Goal: Task Accomplishment & Management: Manage account settings

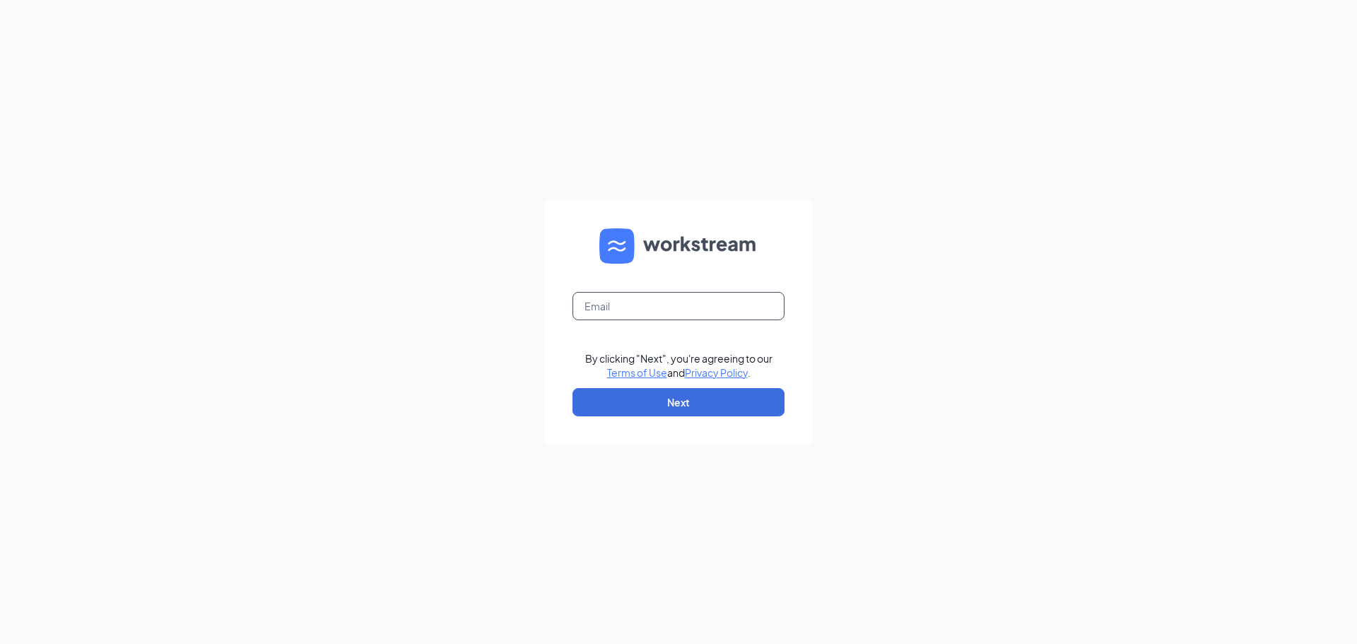
drag, startPoint x: 672, startPoint y: 309, endPoint x: 702, endPoint y: 317, distance: 31.5
click at [672, 309] on input "text" at bounding box center [678, 306] width 212 height 28
type input "jennifergrimesdd@gmail.com"
click at [704, 411] on button "Next" at bounding box center [678, 402] width 212 height 28
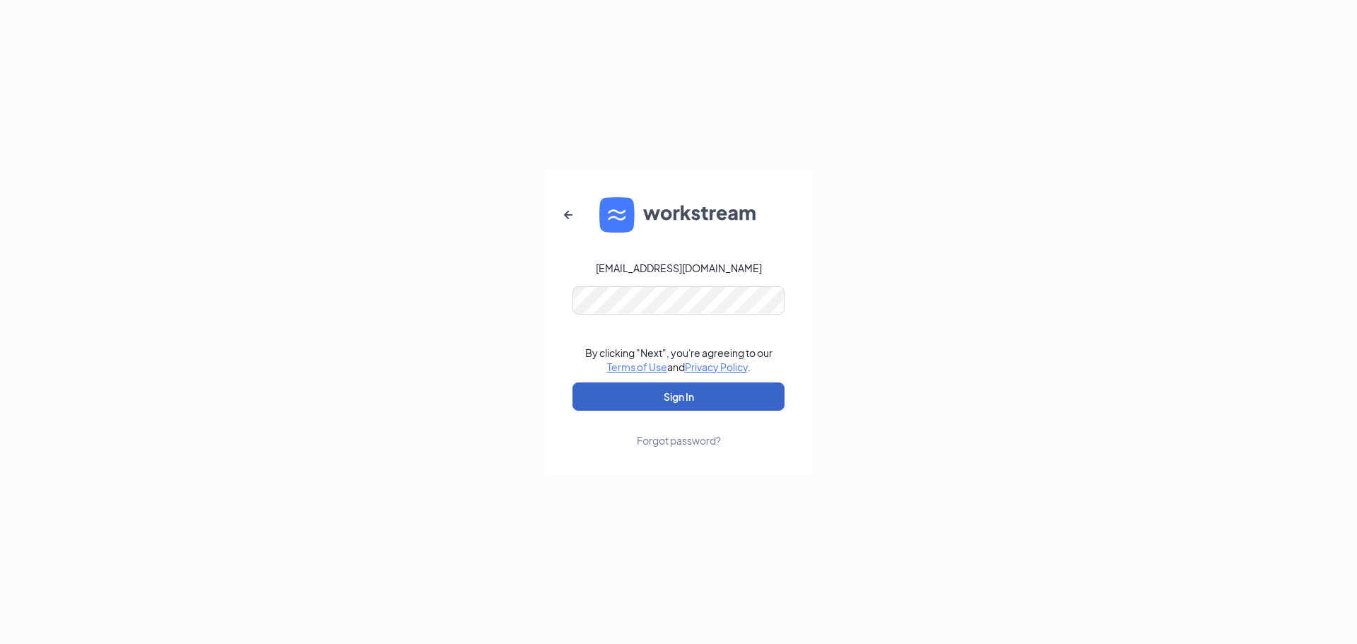
click at [738, 391] on button "Sign In" at bounding box center [678, 396] width 212 height 28
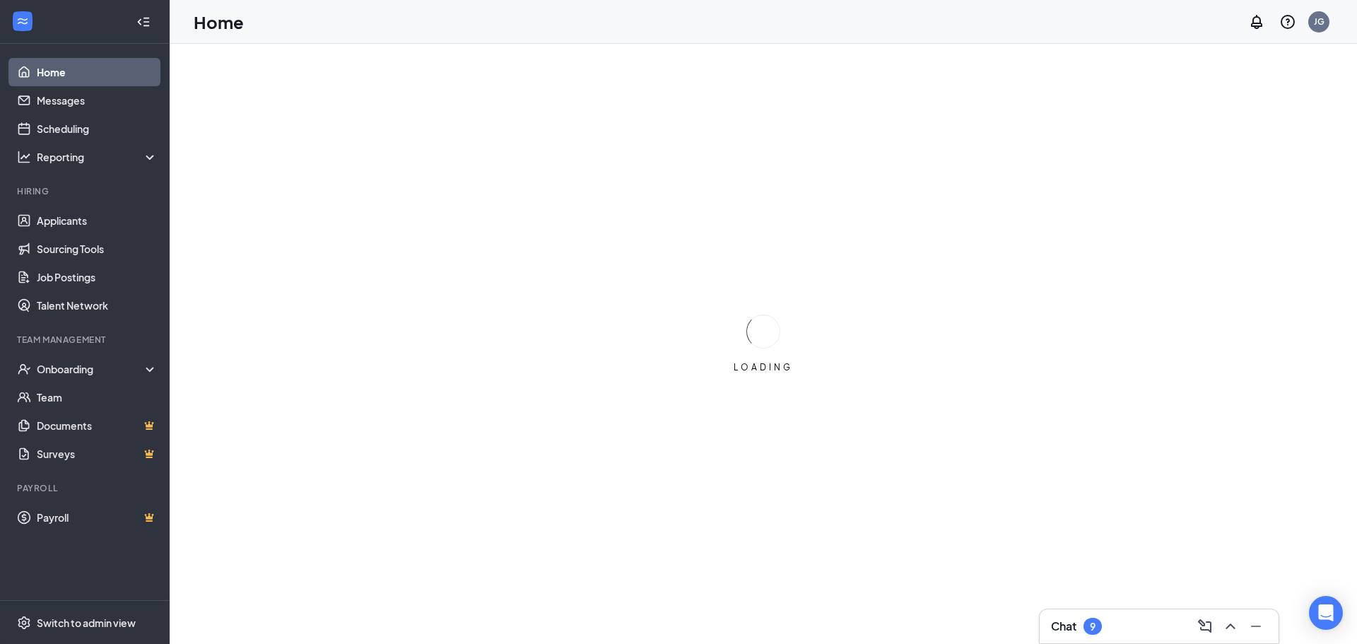
click at [1130, 629] on div "Chat 9" at bounding box center [1159, 626] width 216 height 23
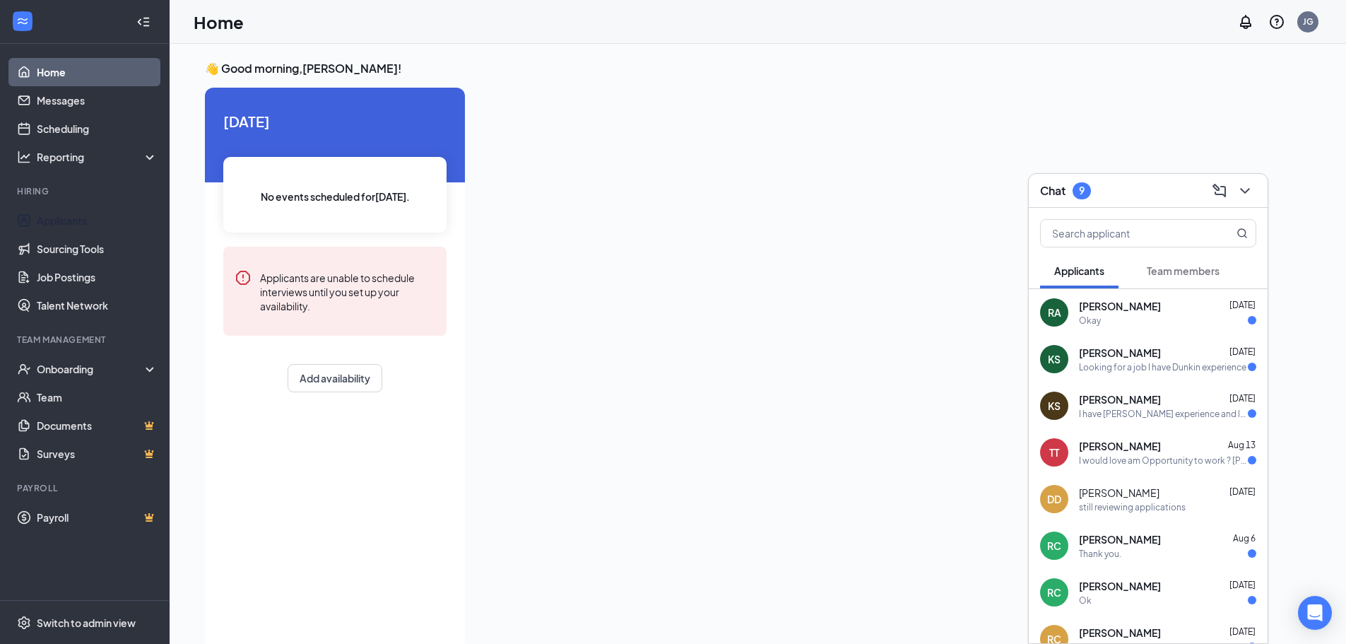
drag, startPoint x: 66, startPoint y: 229, endPoint x: 352, endPoint y: 235, distance: 285.5
click at [66, 229] on link "Applicants" at bounding box center [97, 220] width 121 height 28
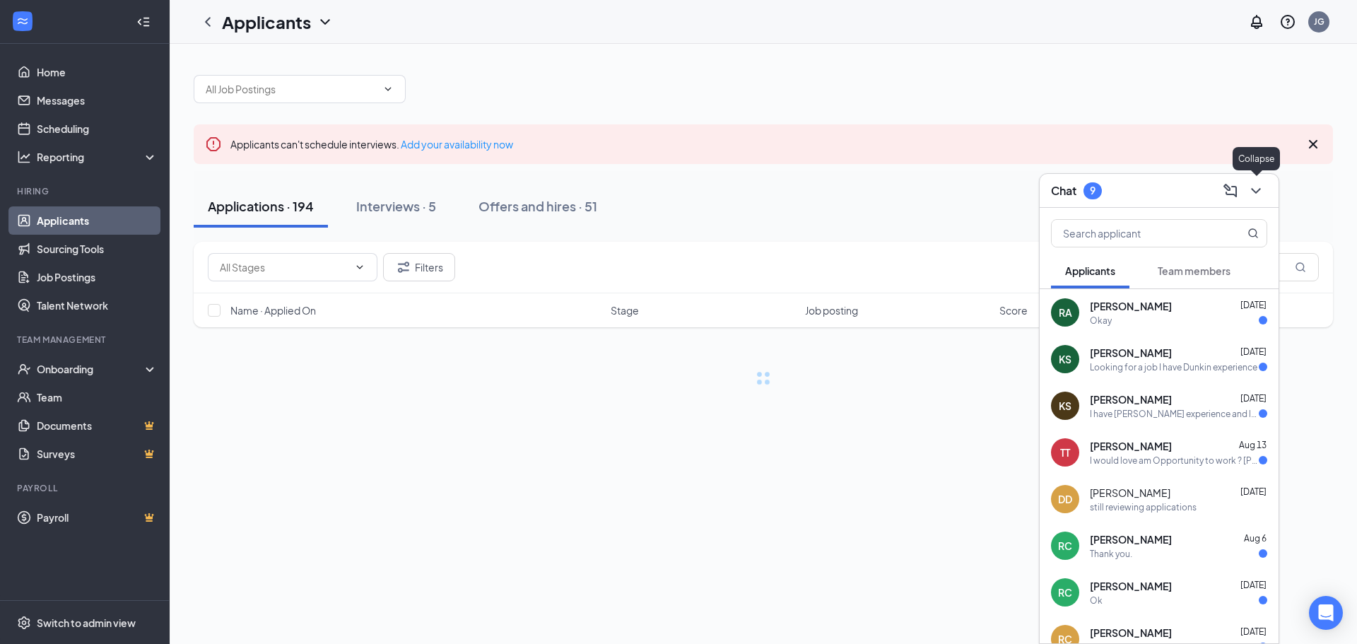
click at [1249, 187] on icon "ChevronDown" at bounding box center [1255, 190] width 17 height 17
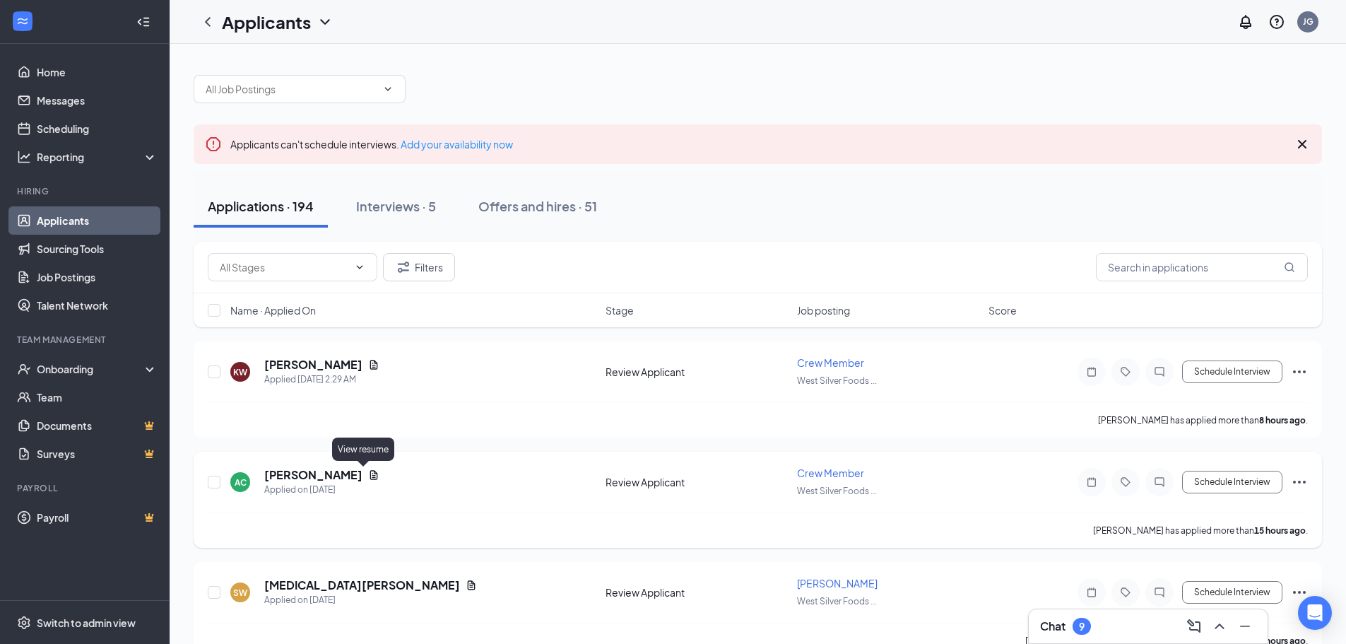
click at [368, 472] on icon "Document" at bounding box center [373, 474] width 11 height 11
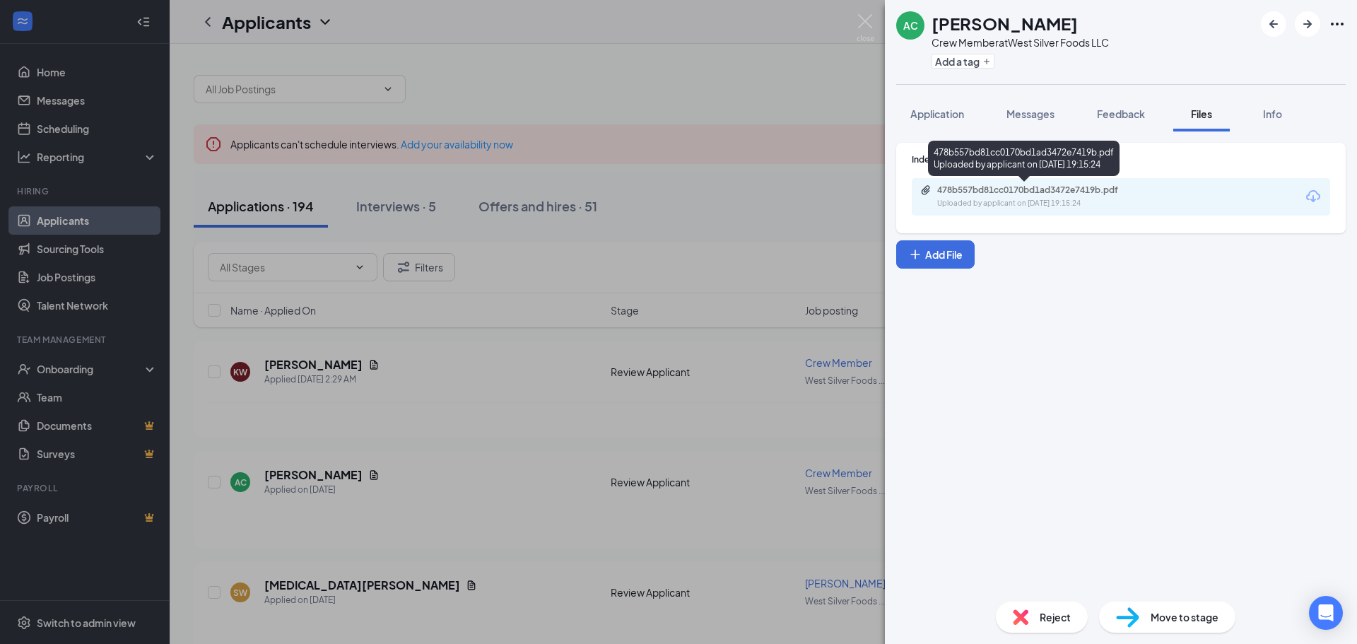
click at [1023, 191] on div "478b557bd81cc0170bd1ad3472e7419b.pdf" at bounding box center [1036, 189] width 198 height 11
click at [846, 69] on div "AC [PERSON_NAME] Crew Member at West Silver Foods LLC Add a tag Application Mes…" at bounding box center [678, 322] width 1357 height 644
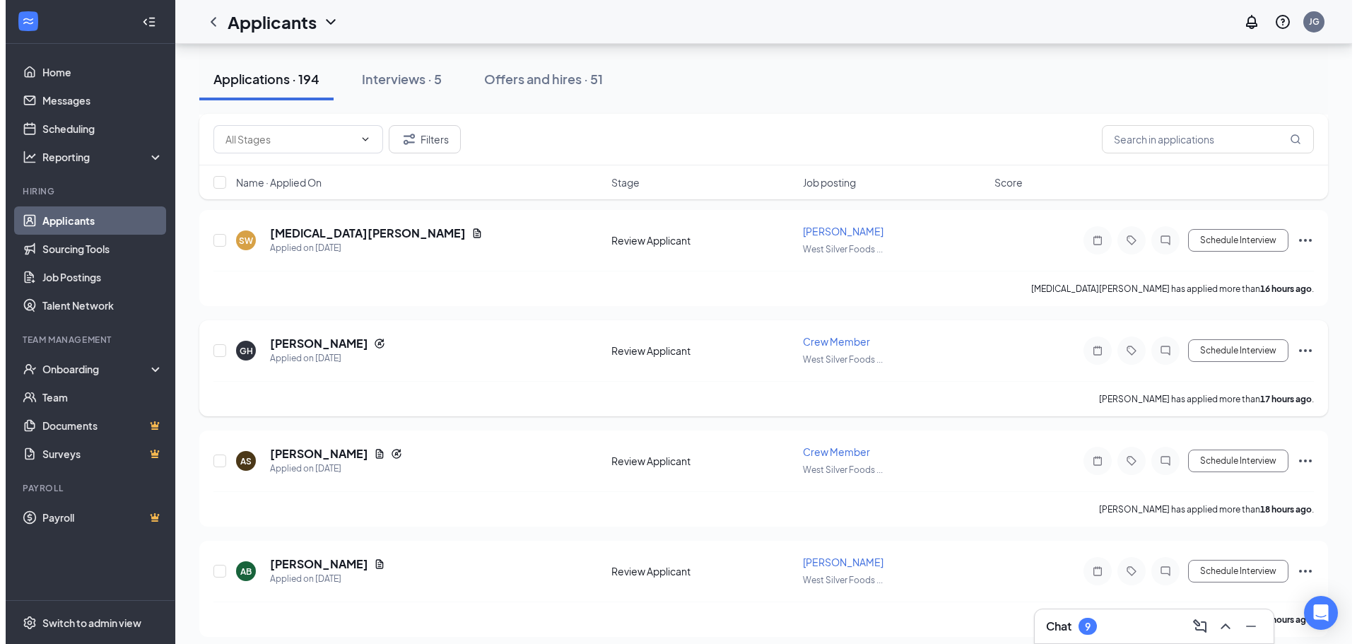
scroll to position [353, 0]
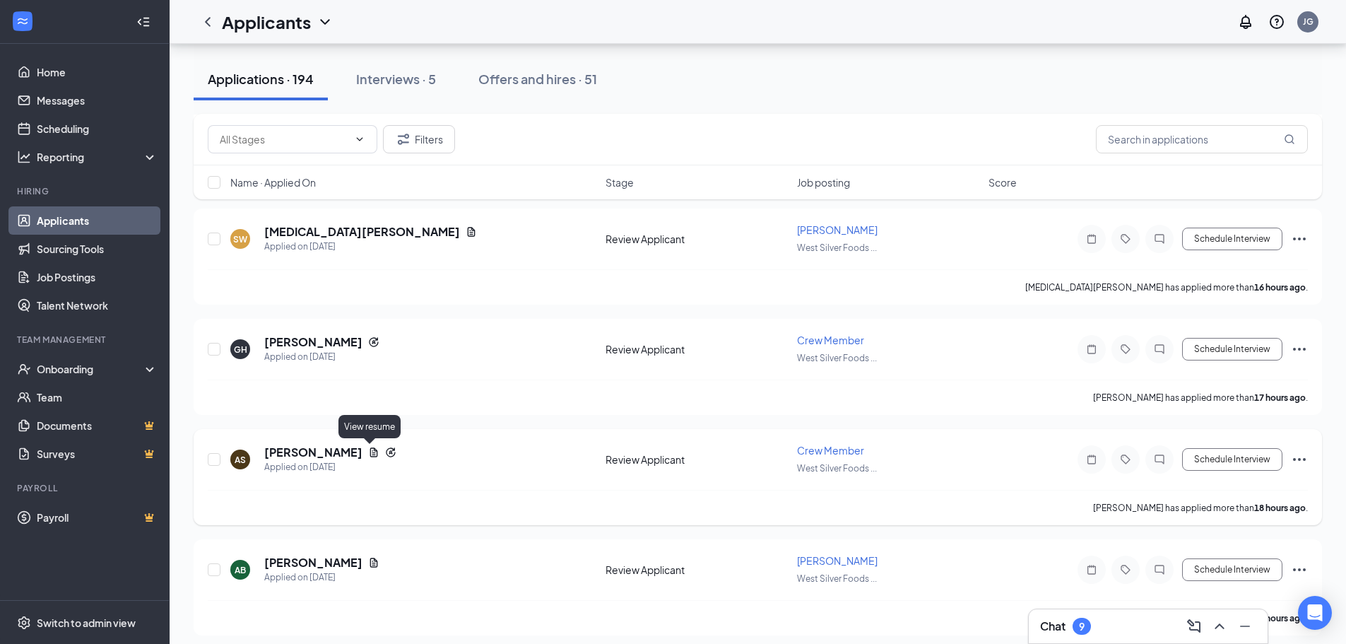
click at [370, 452] on icon "Document" at bounding box center [374, 451] width 8 height 9
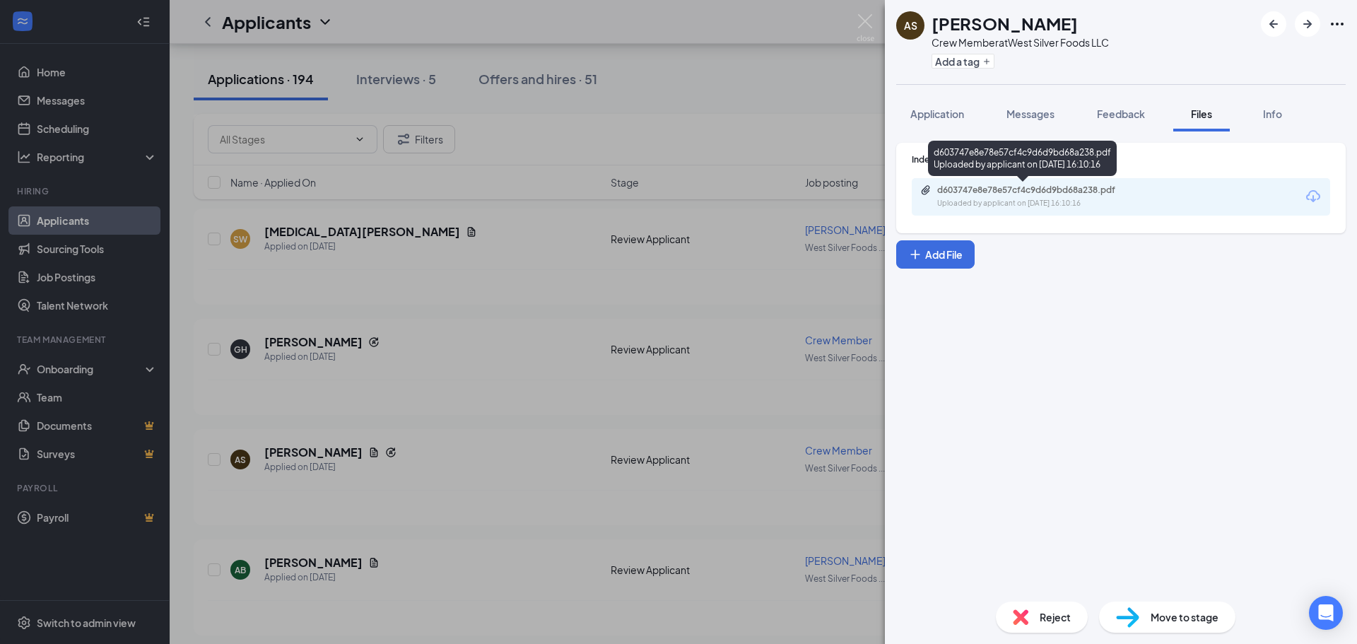
click at [1064, 187] on div "d603747e8e78e57cf4c9d6d9bd68a238.pdf" at bounding box center [1036, 189] width 198 height 11
drag, startPoint x: 730, startPoint y: 100, endPoint x: 313, endPoint y: 412, distance: 520.9
click at [729, 100] on div "AS [PERSON_NAME] Crew Member at West Silver Foods LLC Add a tag Application Mes…" at bounding box center [678, 322] width 1357 height 644
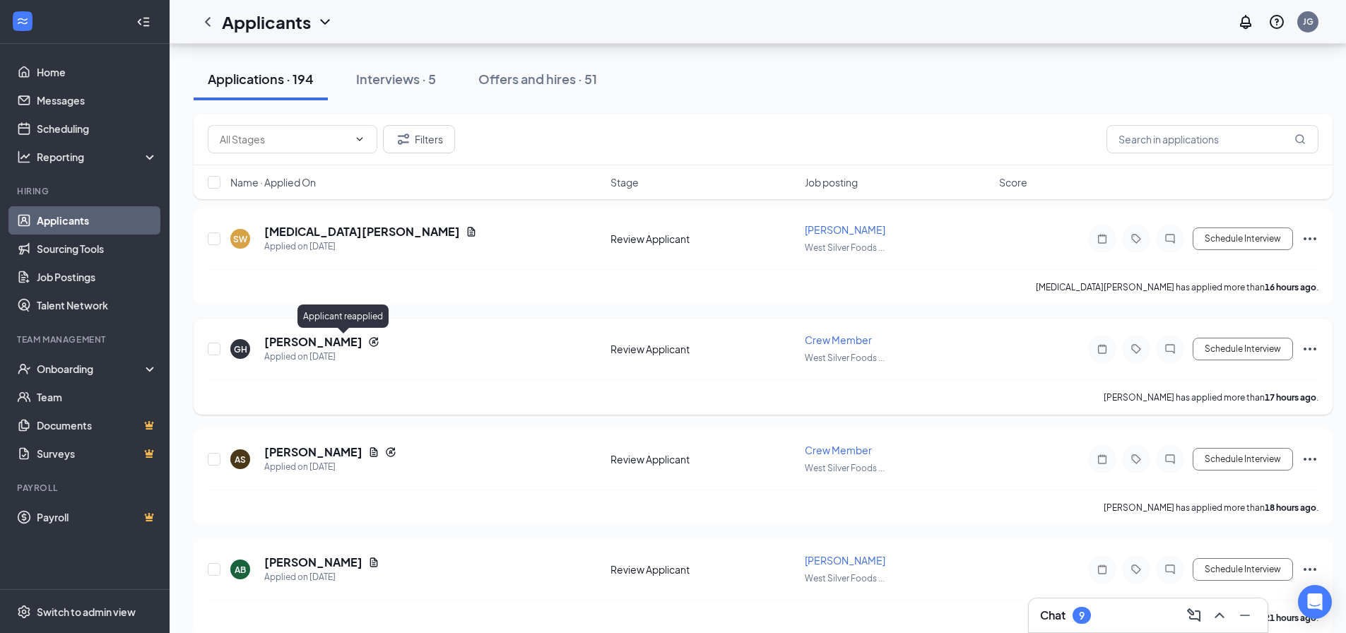
click at [368, 341] on icon "Reapply" at bounding box center [373, 341] width 11 height 11
click at [319, 345] on h5 "[PERSON_NAME]" at bounding box center [313, 342] width 98 height 16
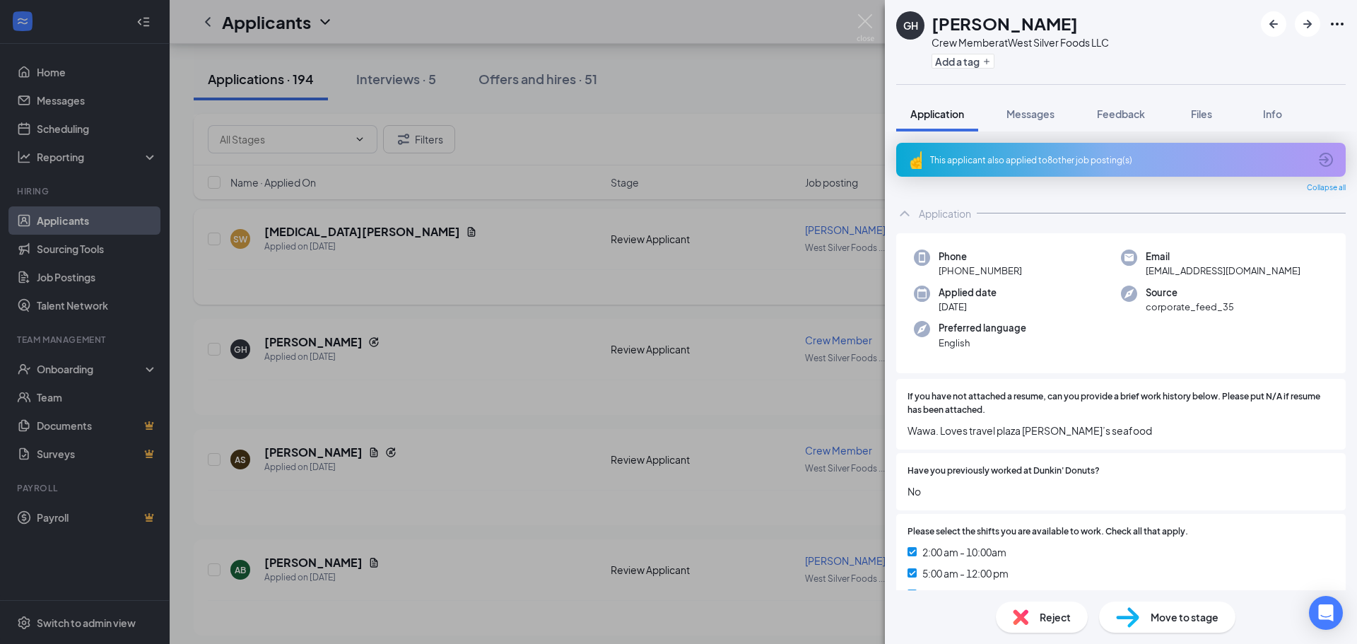
drag, startPoint x: 775, startPoint y: 83, endPoint x: 319, endPoint y: 246, distance: 484.7
click at [776, 83] on div "GH [PERSON_NAME] Crew Member at West Silver Foods LLC Add a tag Application Mes…" at bounding box center [678, 322] width 1357 height 644
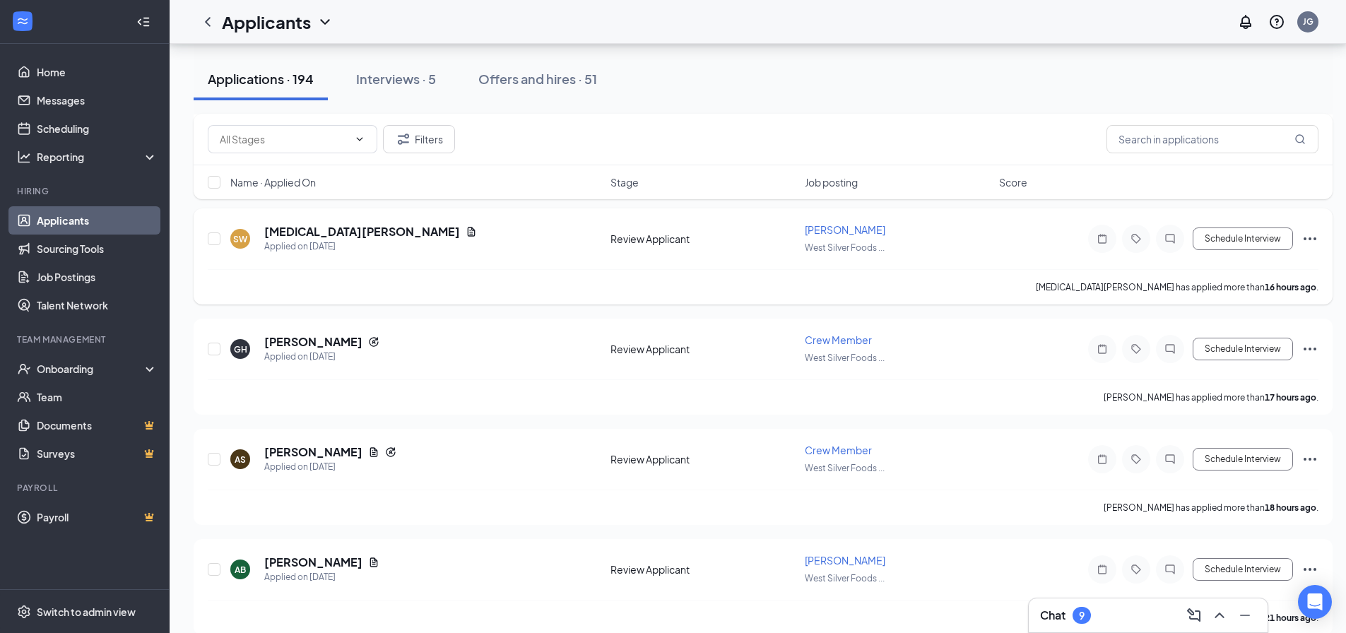
click at [466, 231] on icon "Document" at bounding box center [471, 231] width 11 height 11
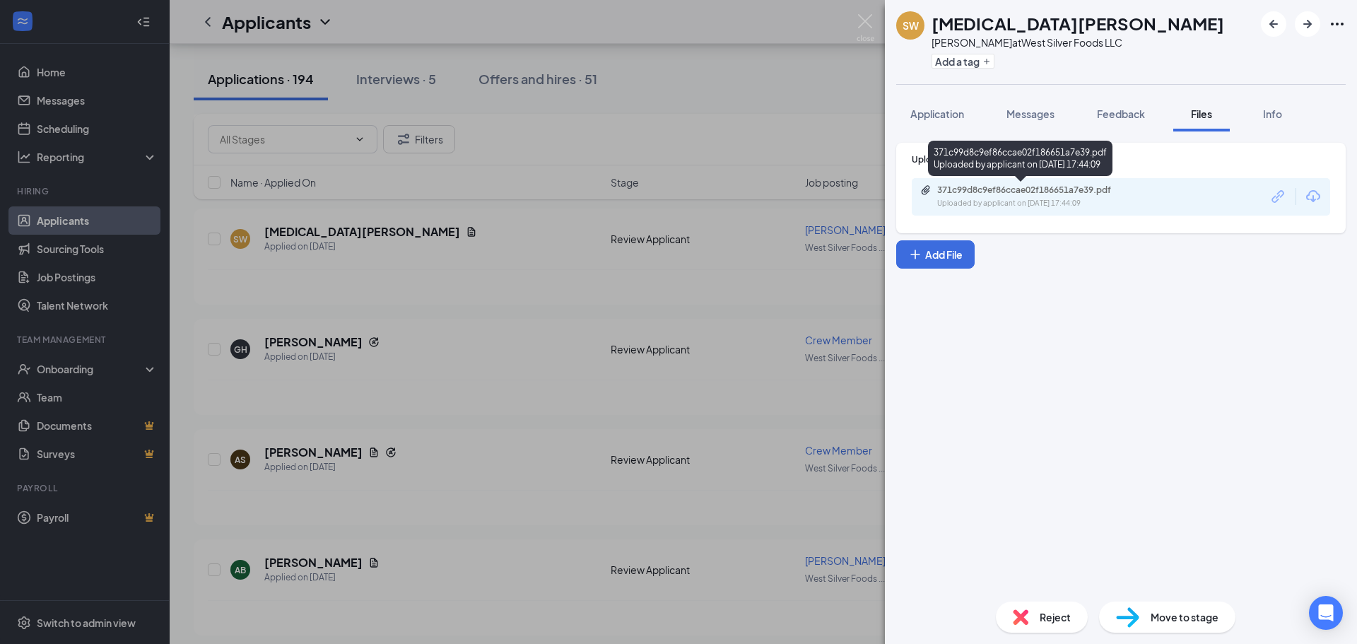
click at [1004, 196] on div "371c99d8c9ef86ccae02f186651a7e39.pdf Uploaded by applicant on [DATE] 17:44:09" at bounding box center [1034, 196] width 229 height 25
click at [547, 130] on div "SW [MEDICAL_DATA][PERSON_NAME] at West Silver Foods LLC Add a tag Application M…" at bounding box center [678, 322] width 1357 height 644
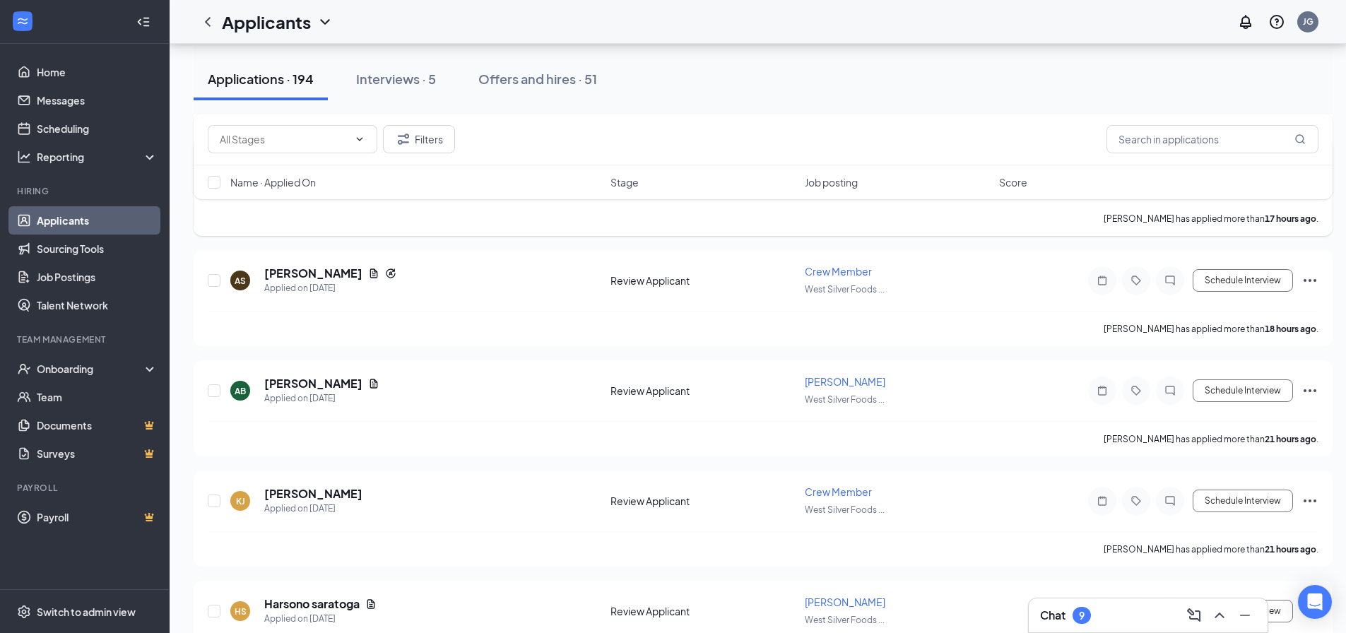
scroll to position [636, 0]
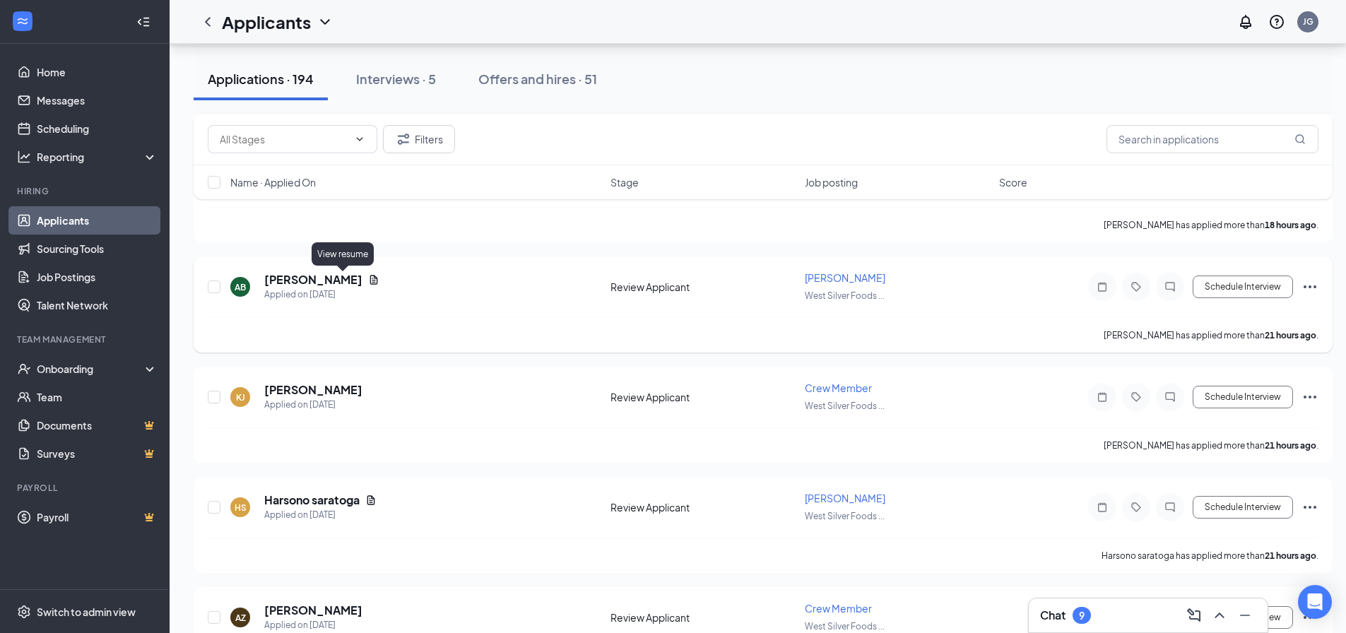
click at [368, 278] on icon "Document" at bounding box center [373, 279] width 11 height 11
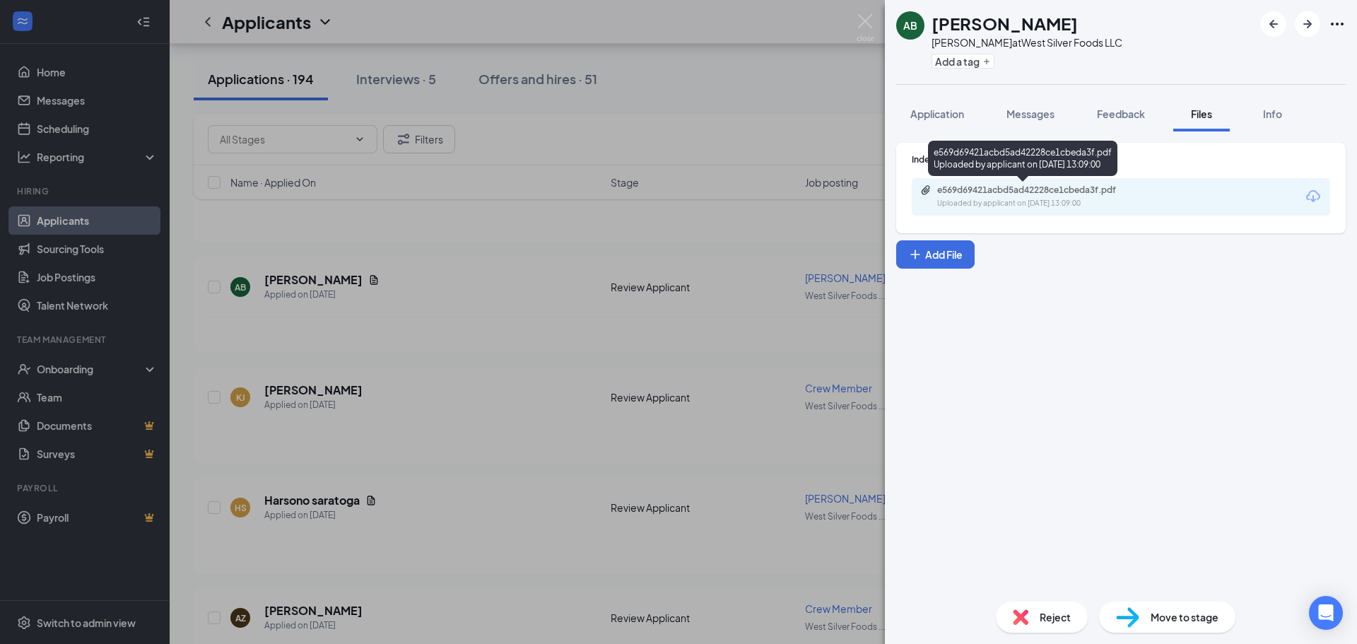
click at [969, 192] on div "e569d69421acbd5ad42228ce1cbeda3f.pdf" at bounding box center [1036, 189] width 198 height 11
click at [800, 47] on div "AB [PERSON_NAME] at West Silver Foods LLC Add a tag Application Messages Feedba…" at bounding box center [678, 322] width 1357 height 644
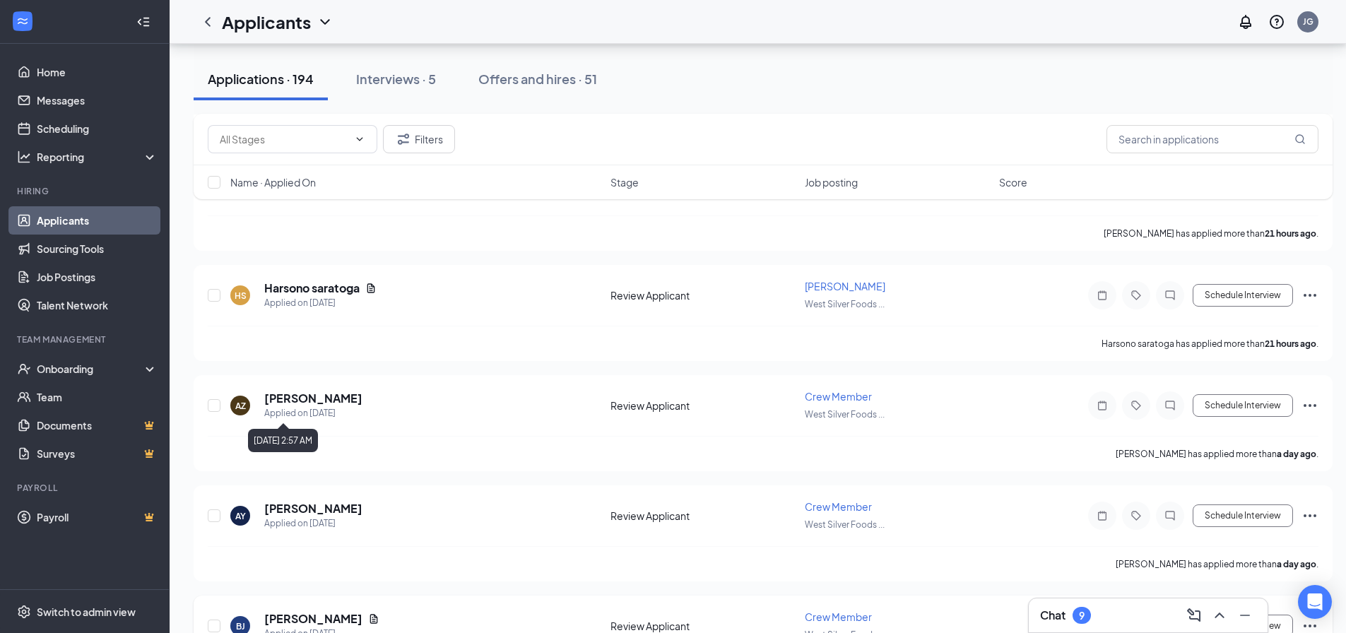
scroll to position [989, 0]
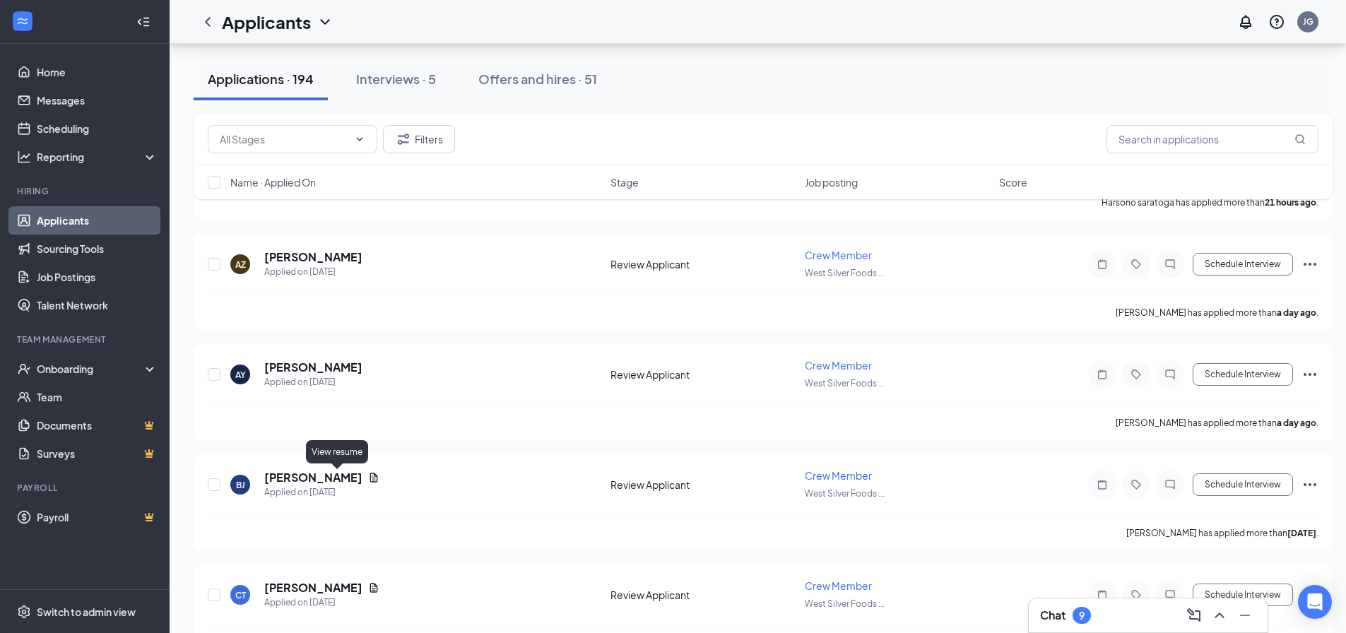
drag, startPoint x: 336, startPoint y: 478, endPoint x: 793, endPoint y: 331, distance: 480.6
click at [368, 476] on icon "Document" at bounding box center [373, 477] width 11 height 11
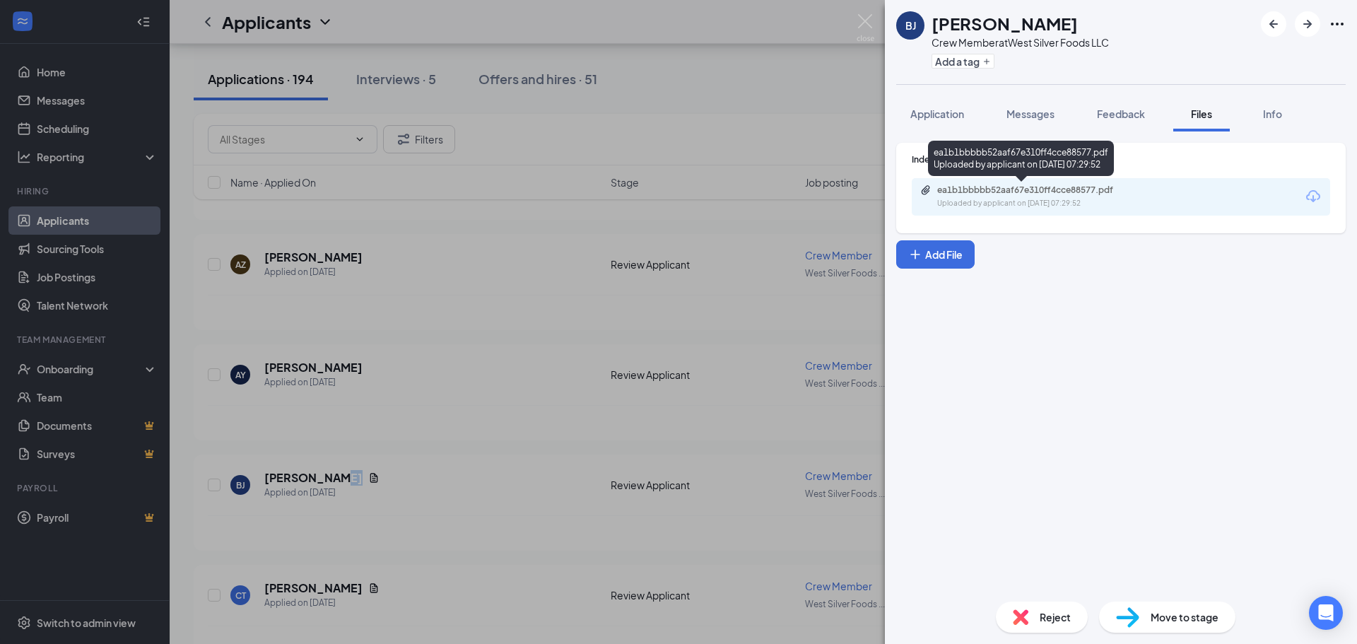
click at [1056, 208] on div "Uploaded by applicant on [DATE] 07:29:52" at bounding box center [1043, 203] width 212 height 11
click at [830, 57] on div "[PERSON_NAME] Crew Member at West Silver Foods LLC Add a tag Application Messag…" at bounding box center [678, 322] width 1357 height 644
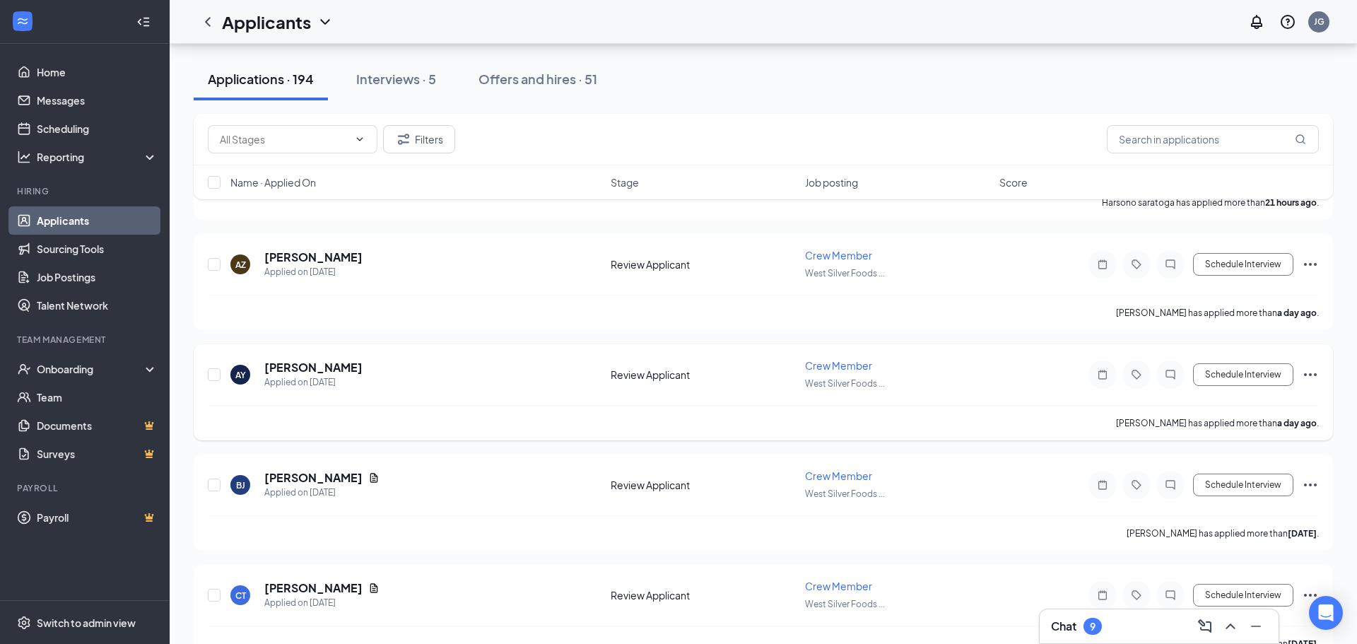
click at [508, 388] on div "AY [PERSON_NAME] Applied on [DATE]" at bounding box center [416, 375] width 372 height 30
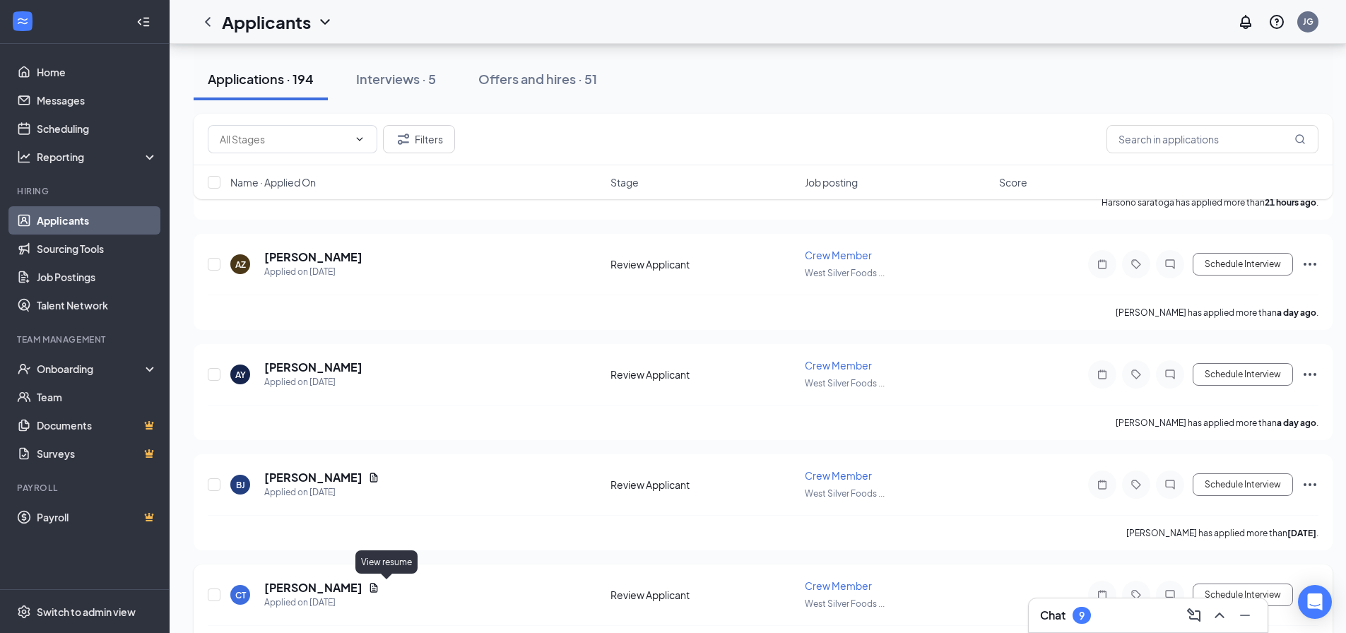
click at [378, 592] on icon "Document" at bounding box center [374, 587] width 8 height 9
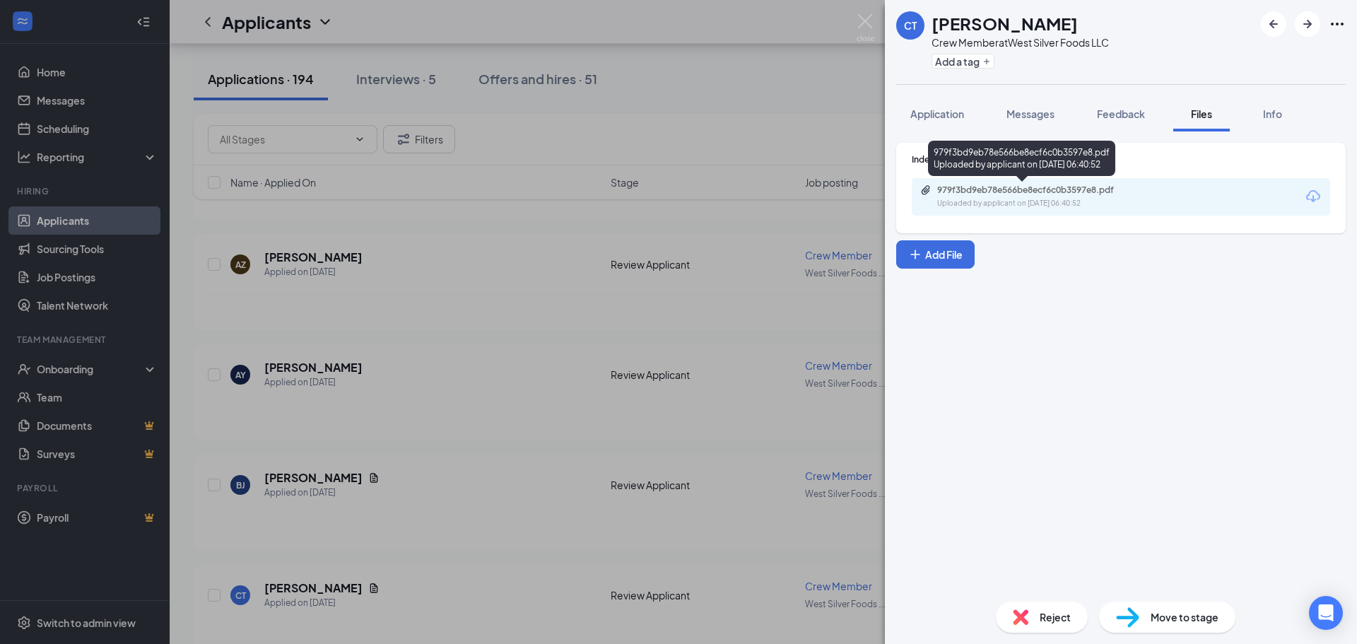
click at [1017, 194] on div "979f3bd9eb78e566be8ecf6c0b3597e8.pdf" at bounding box center [1036, 189] width 198 height 11
click at [545, 143] on div "CT [PERSON_NAME] Crew Member at West Silver Foods LLC Add a tag Application Mes…" at bounding box center [678, 322] width 1357 height 644
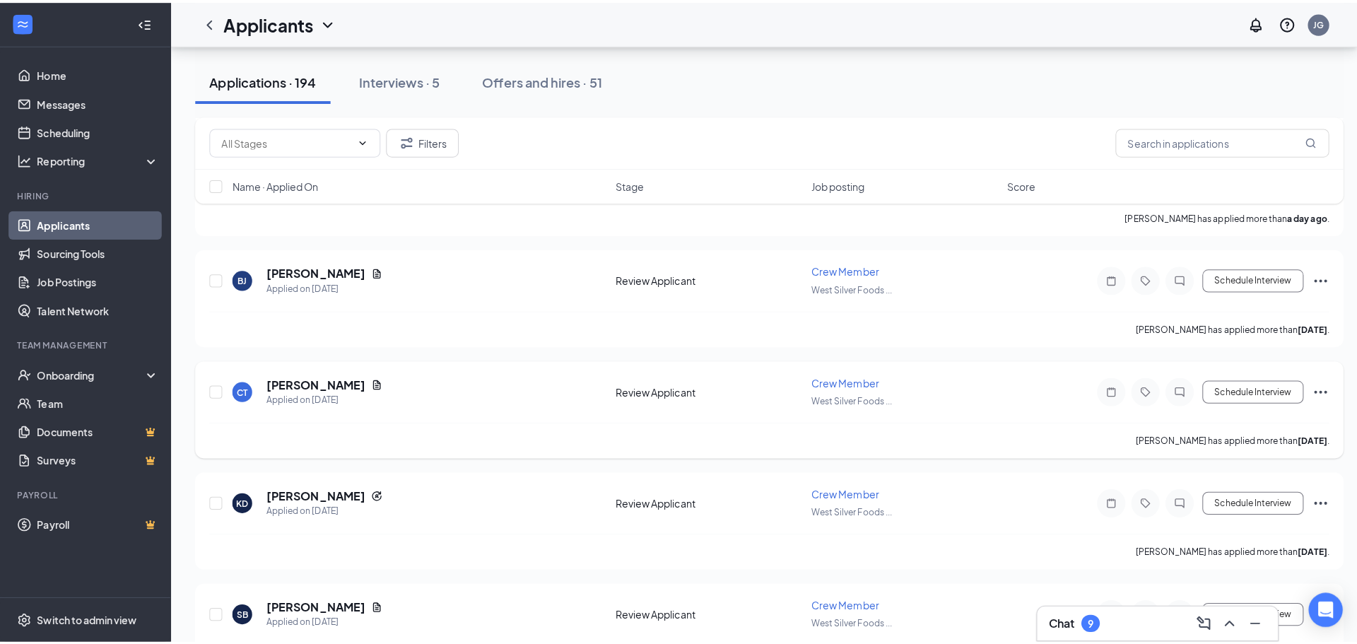
scroll to position [1201, 0]
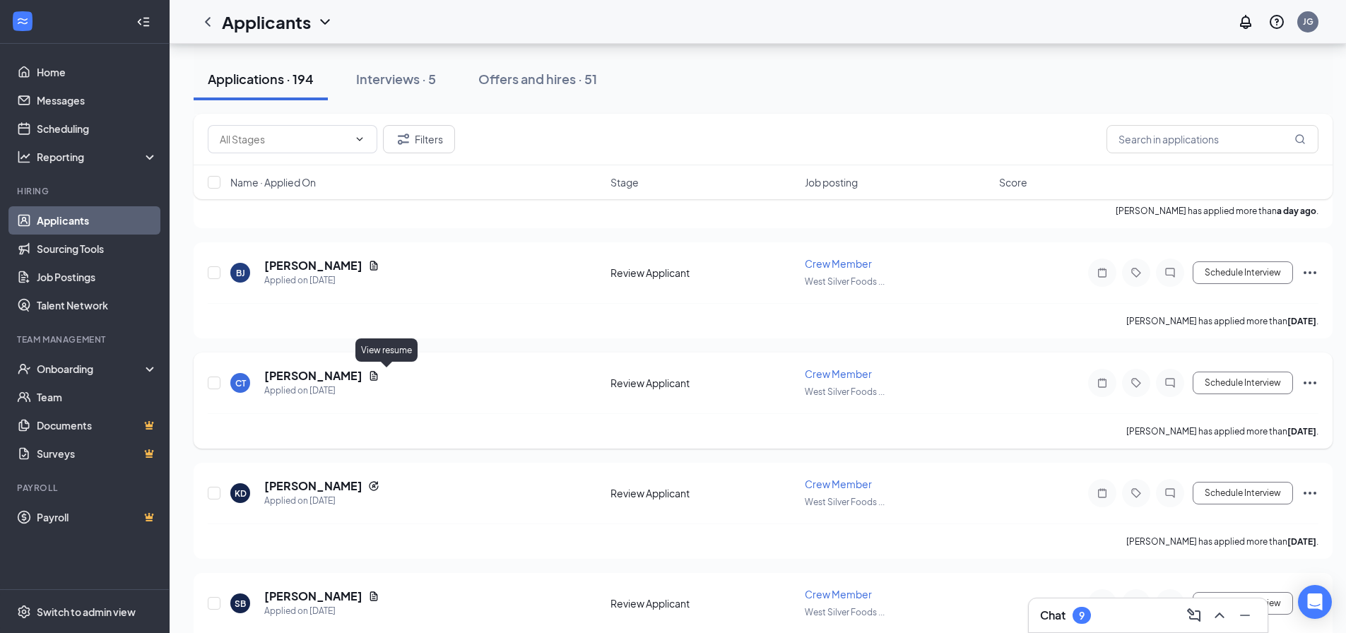
click at [378, 375] on icon "Document" at bounding box center [374, 375] width 8 height 9
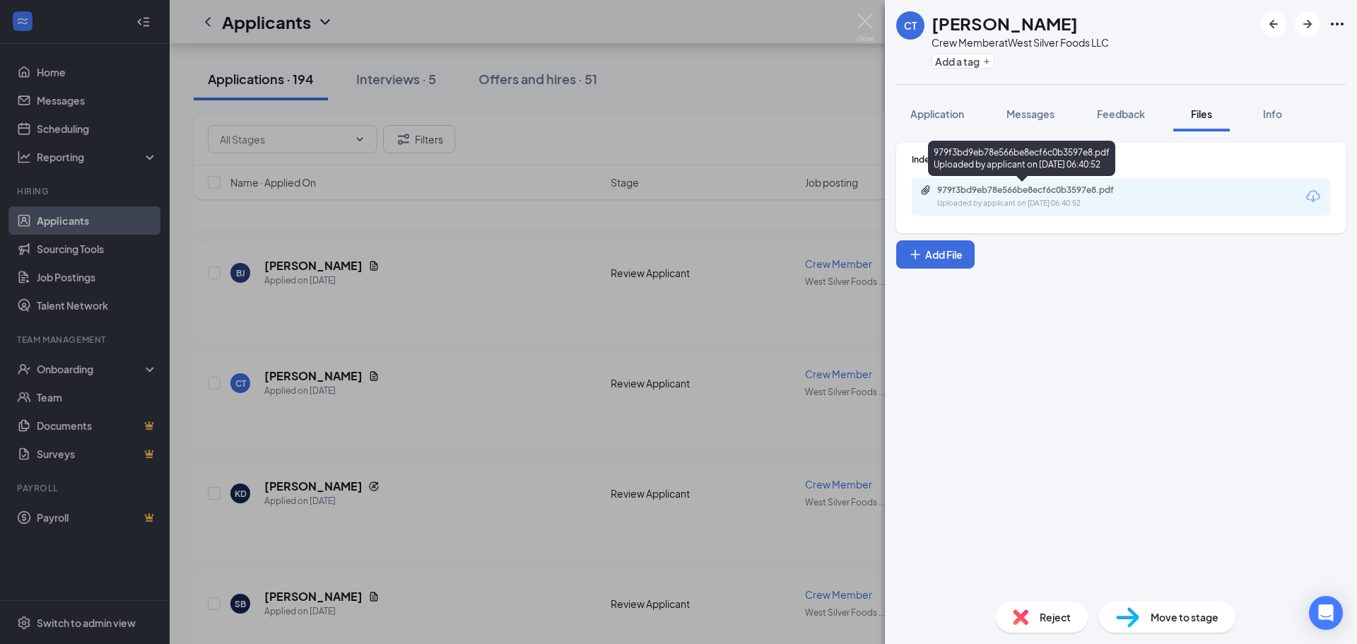
click at [1006, 192] on div "979f3bd9eb78e566be8ecf6c0b3597e8.pdf" at bounding box center [1036, 189] width 198 height 11
click at [457, 241] on div "CT [PERSON_NAME] Crew Member at West Silver Foods LLC Add a tag Application Mes…" at bounding box center [678, 322] width 1357 height 644
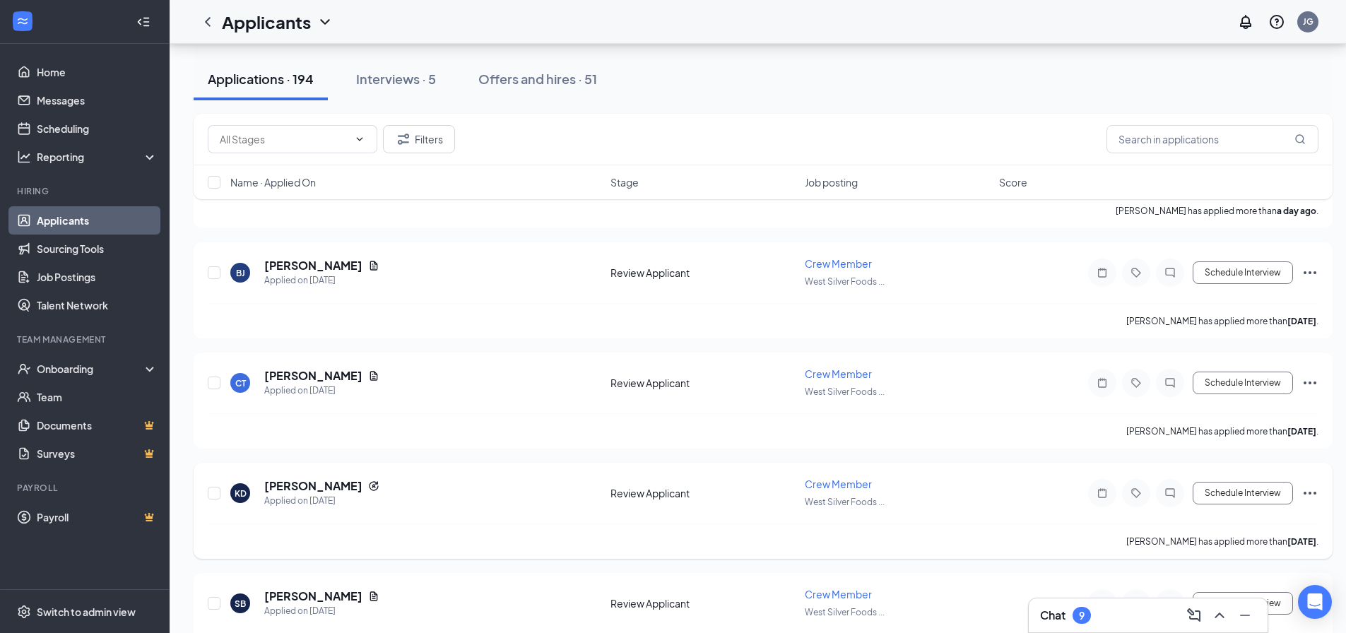
click at [369, 487] on icon "Reapply" at bounding box center [373, 485] width 9 height 9
click at [310, 487] on h5 "[PERSON_NAME]" at bounding box center [313, 486] width 98 height 16
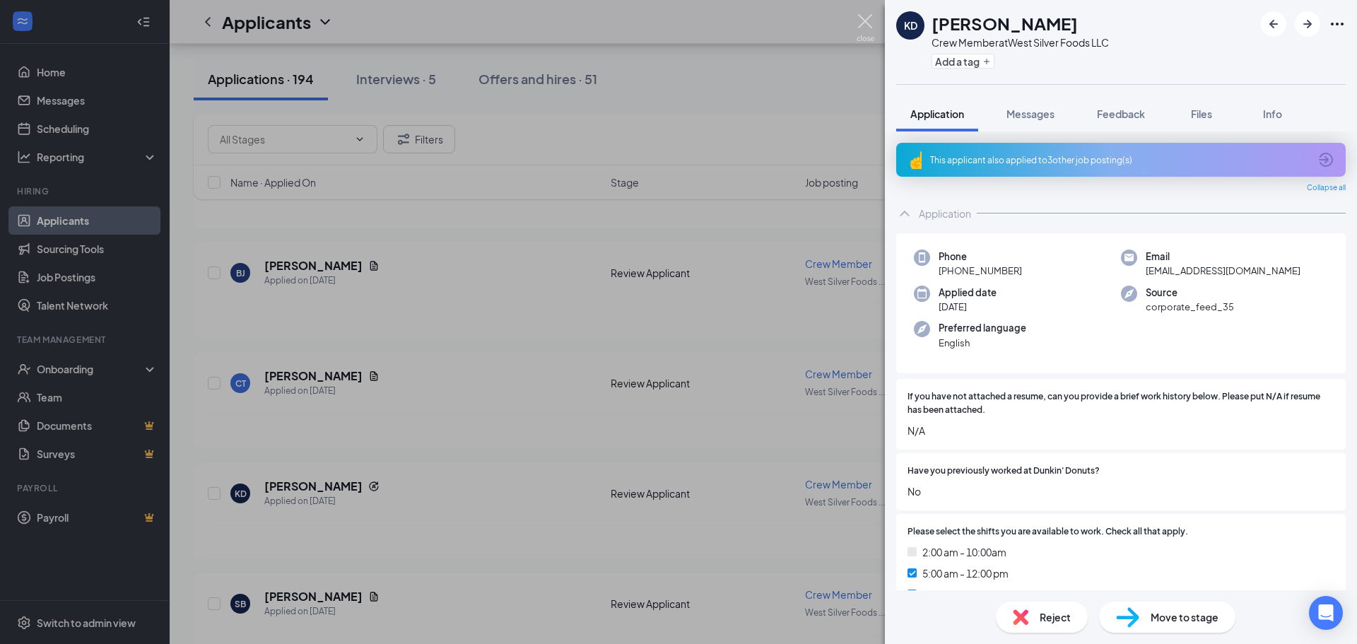
click at [863, 23] on img at bounding box center [865, 28] width 18 height 28
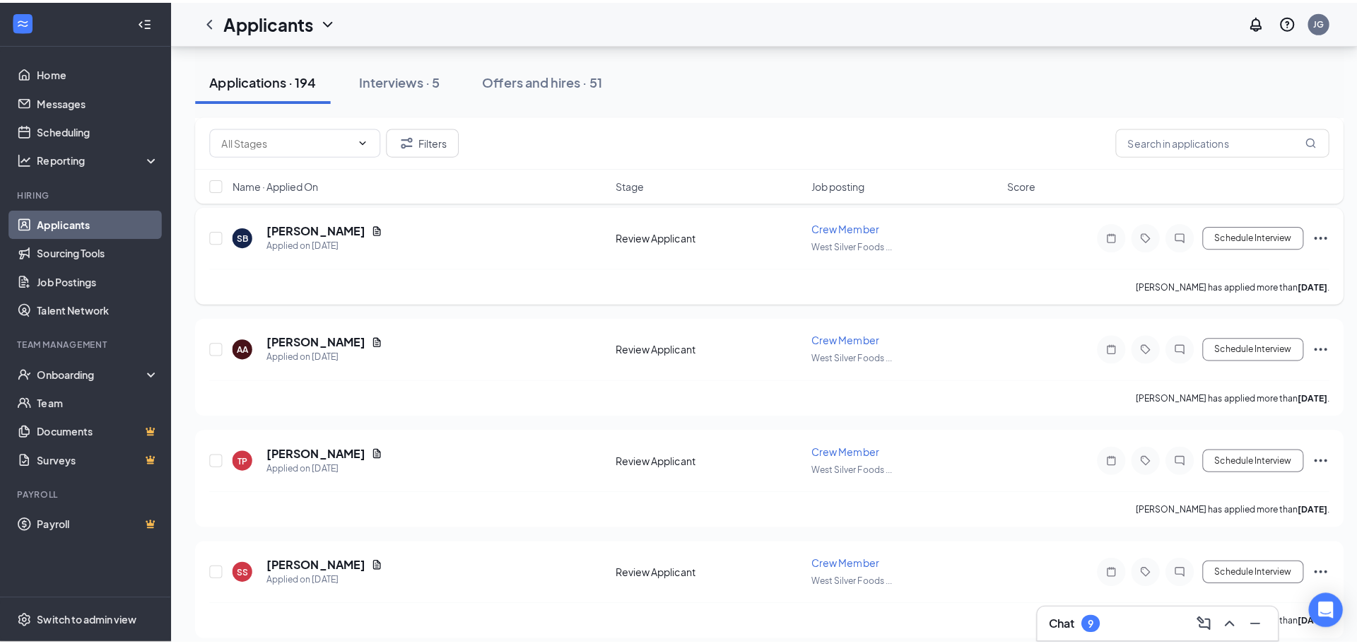
scroll to position [1625, 0]
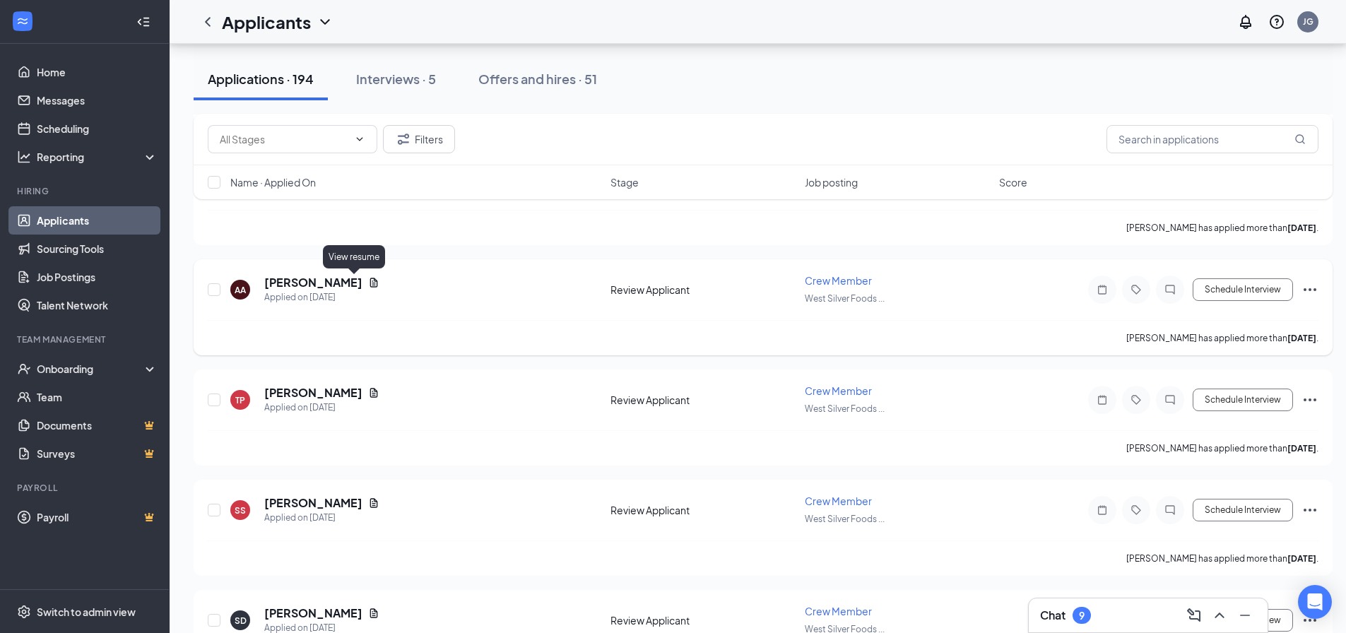
click at [368, 286] on icon "Document" at bounding box center [373, 282] width 11 height 11
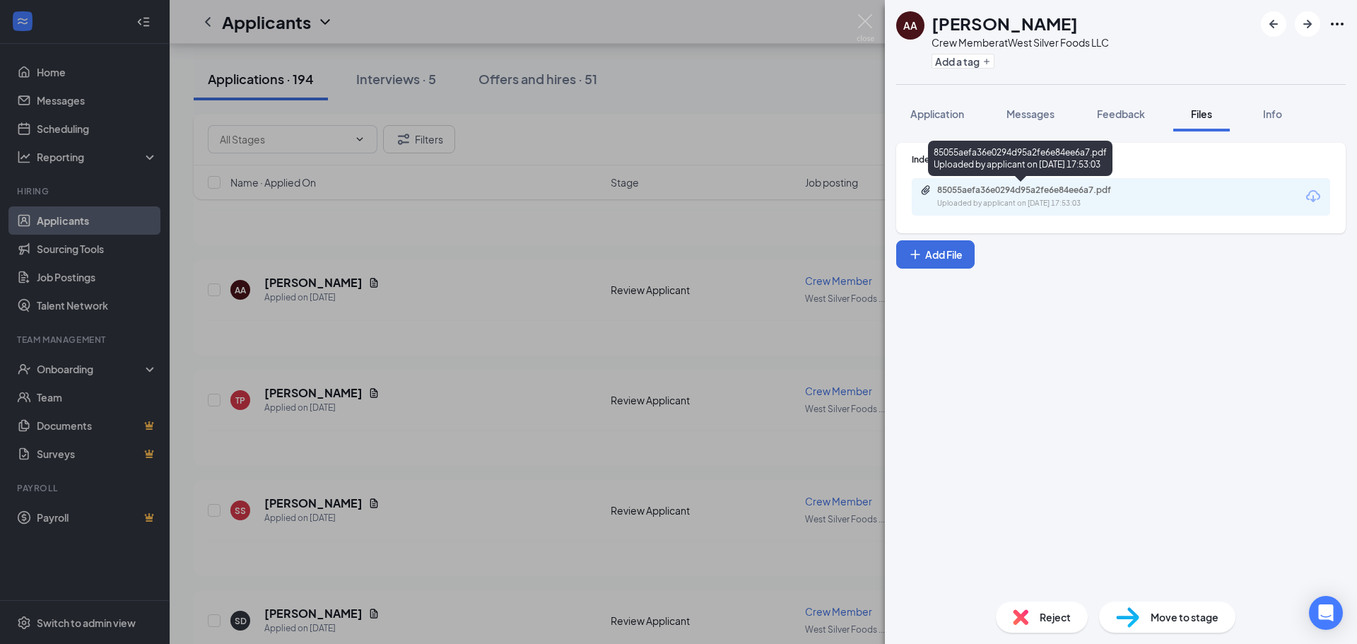
click at [1029, 208] on div "Uploaded by applicant on [DATE] 17:53:03" at bounding box center [1043, 203] width 212 height 11
click at [518, 254] on div "AA [PERSON_NAME] Crew Member at West Silver Foods LLC Add a tag Application Mes…" at bounding box center [678, 322] width 1357 height 644
click at [347, 507] on div "[PERSON_NAME]" at bounding box center [321, 503] width 115 height 16
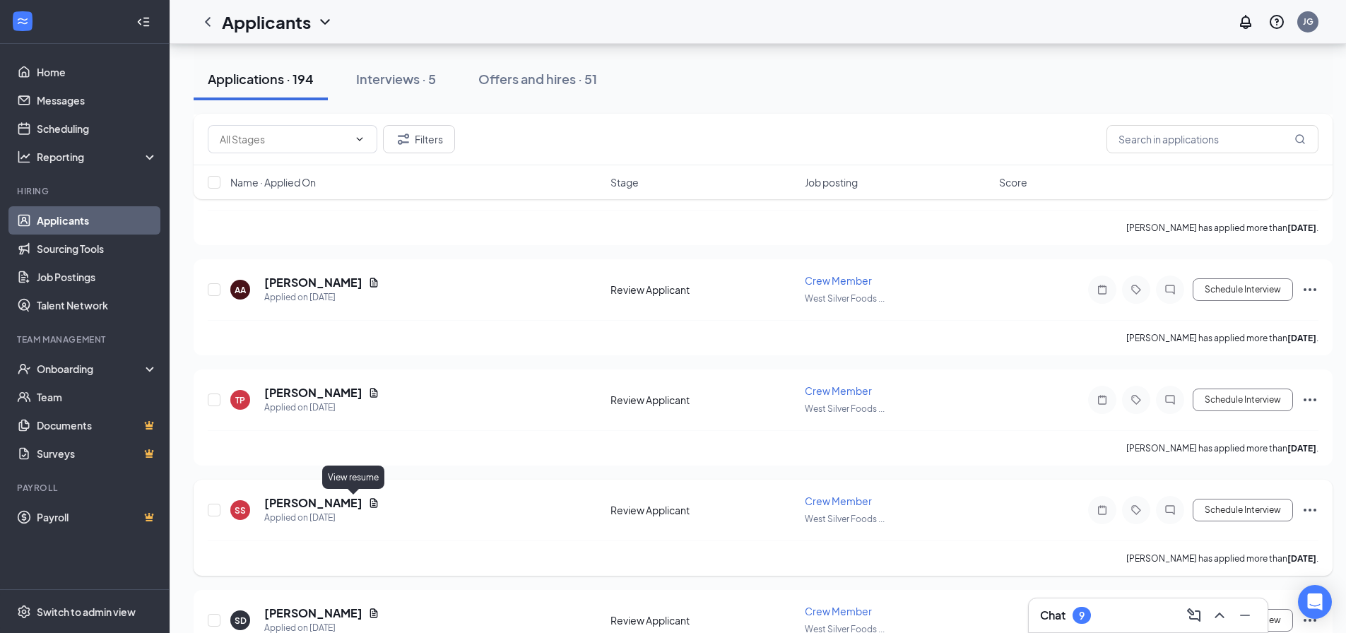
click at [368, 504] on icon "Document" at bounding box center [373, 502] width 11 height 11
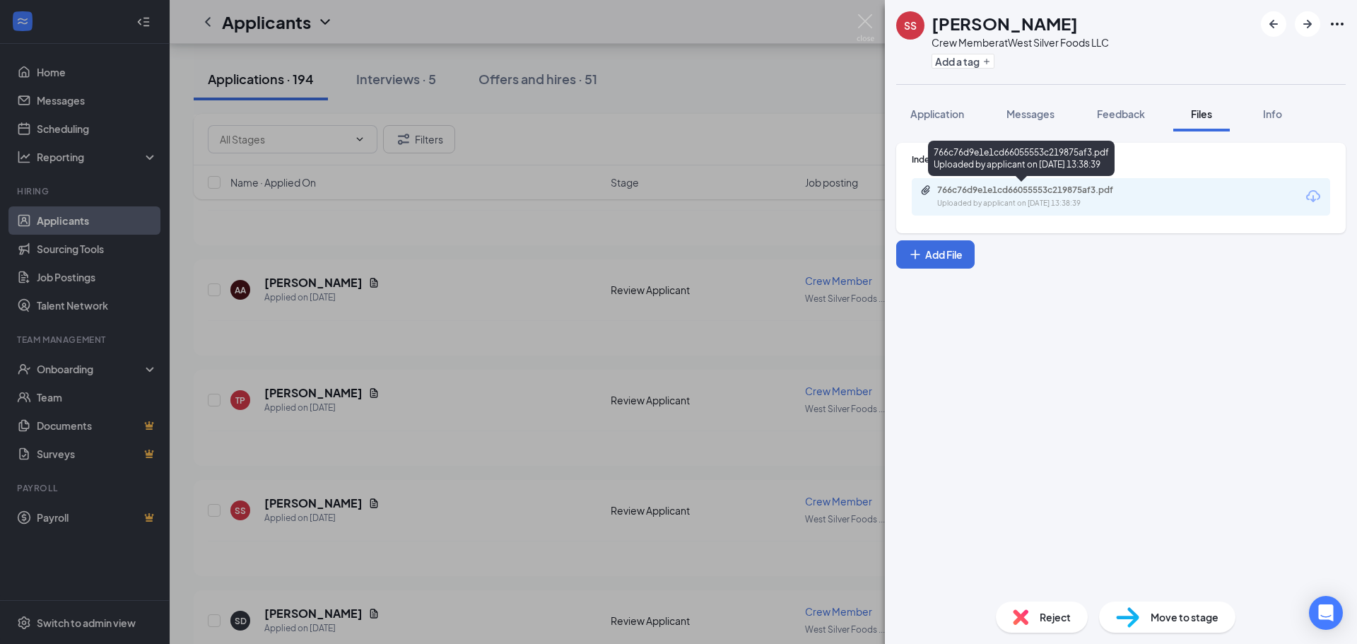
click at [1015, 201] on div "Uploaded by applicant on [DATE] 13:38:39" at bounding box center [1043, 203] width 212 height 11
click at [459, 254] on div "SS [PERSON_NAME] Crew Member at West Silver Foods LLC Add a tag Application Mes…" at bounding box center [678, 322] width 1357 height 644
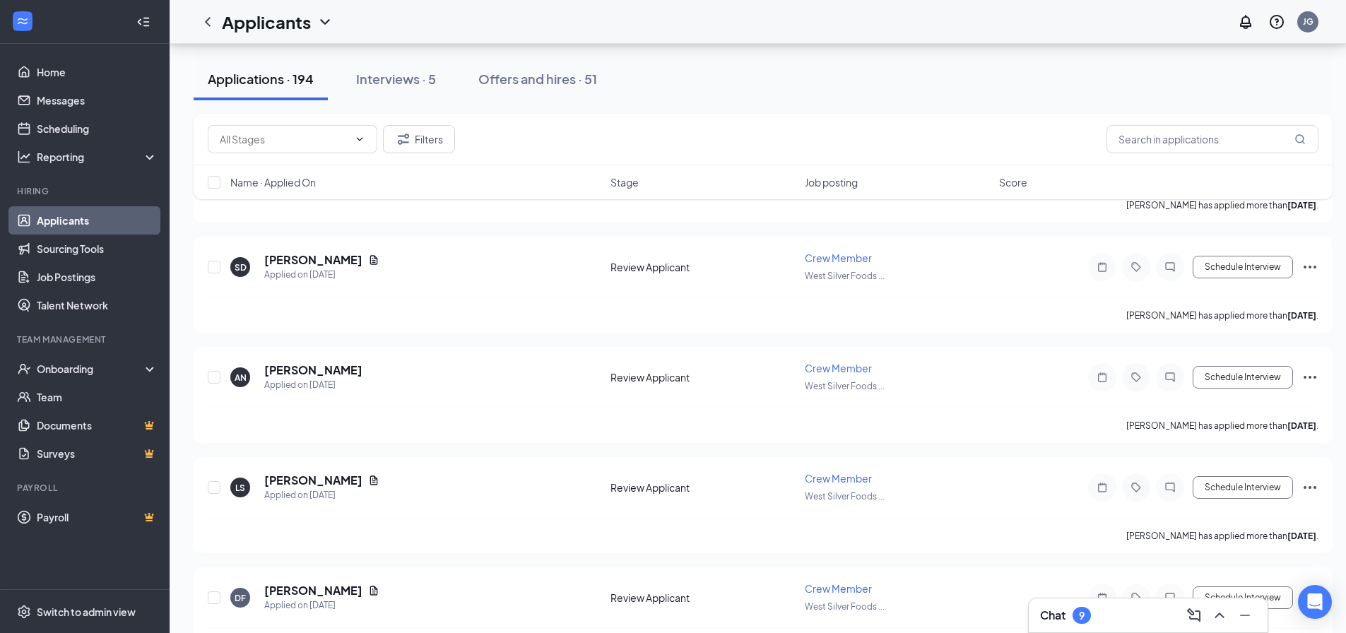
scroll to position [2049, 0]
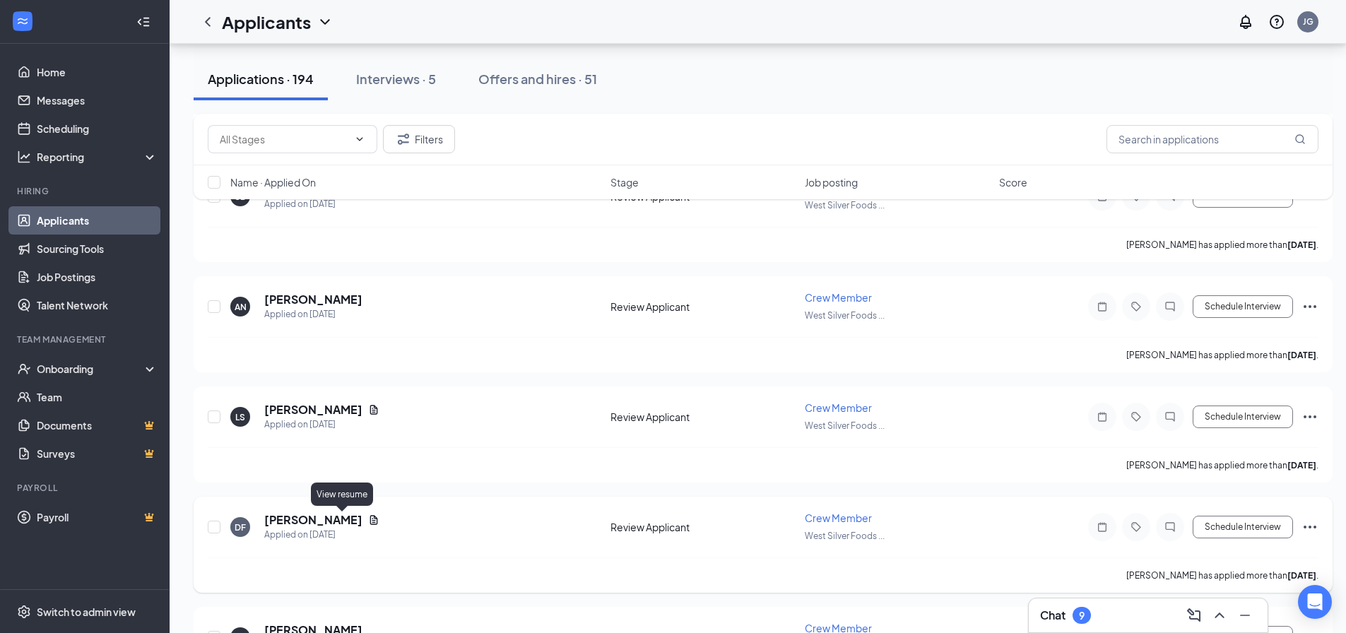
click at [368, 520] on icon "Document" at bounding box center [373, 519] width 11 height 11
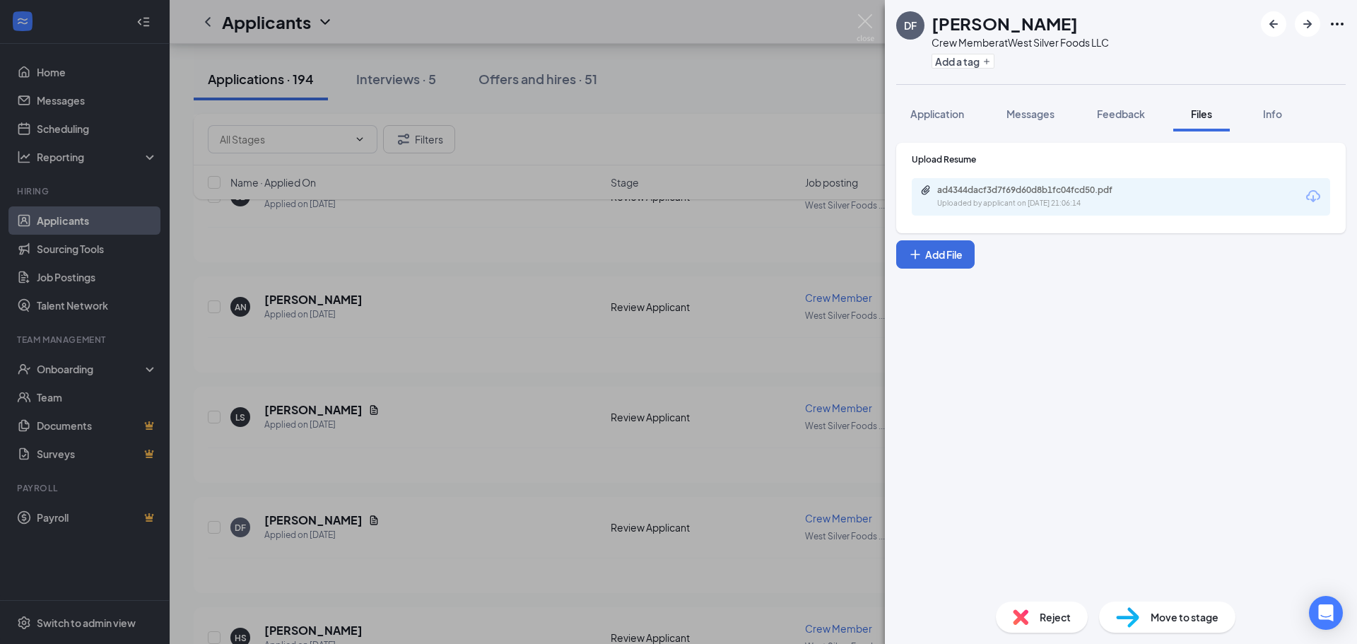
click at [1012, 199] on div "Uploaded by applicant on [DATE] 21:06:14" at bounding box center [1043, 203] width 212 height 11
click at [793, 78] on div "DF [PERSON_NAME] Crew Member at West Silver Foods LLC Add a tag Application Mes…" at bounding box center [678, 322] width 1357 height 644
